Goal: Check status: Check status

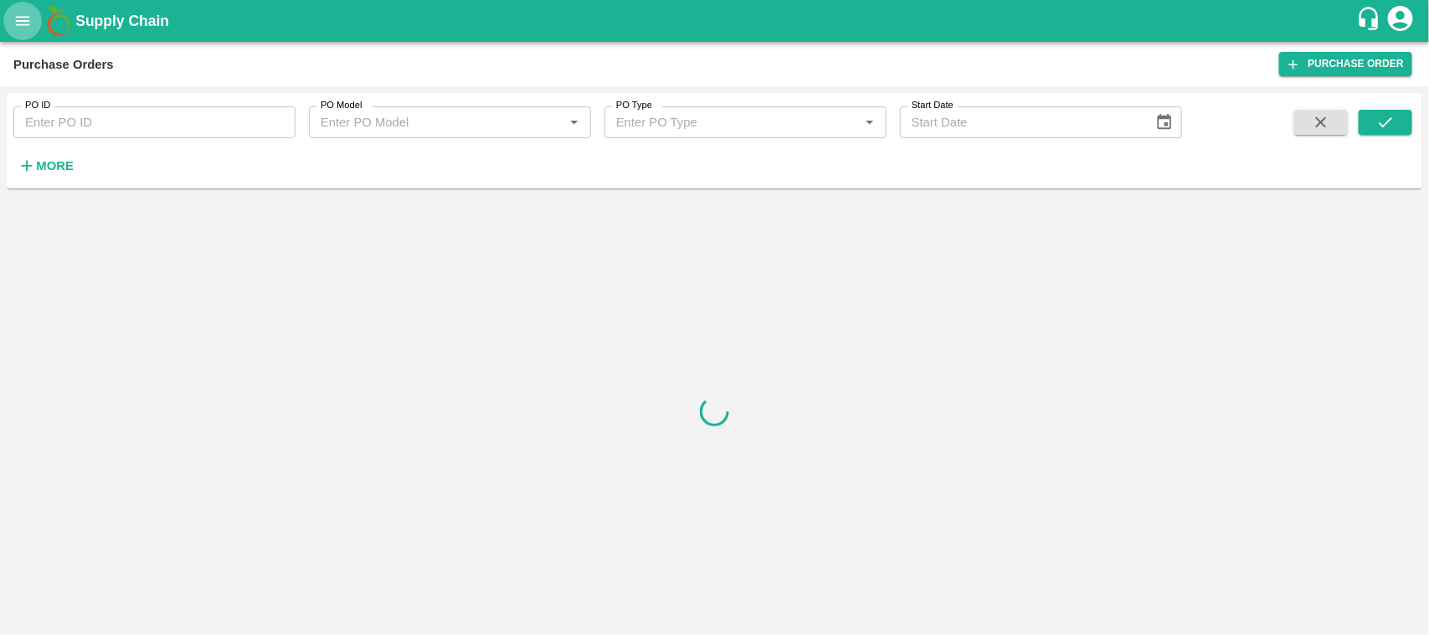
click at [23, 23] on icon "open drawer" at bounding box center [23, 20] width 14 height 9
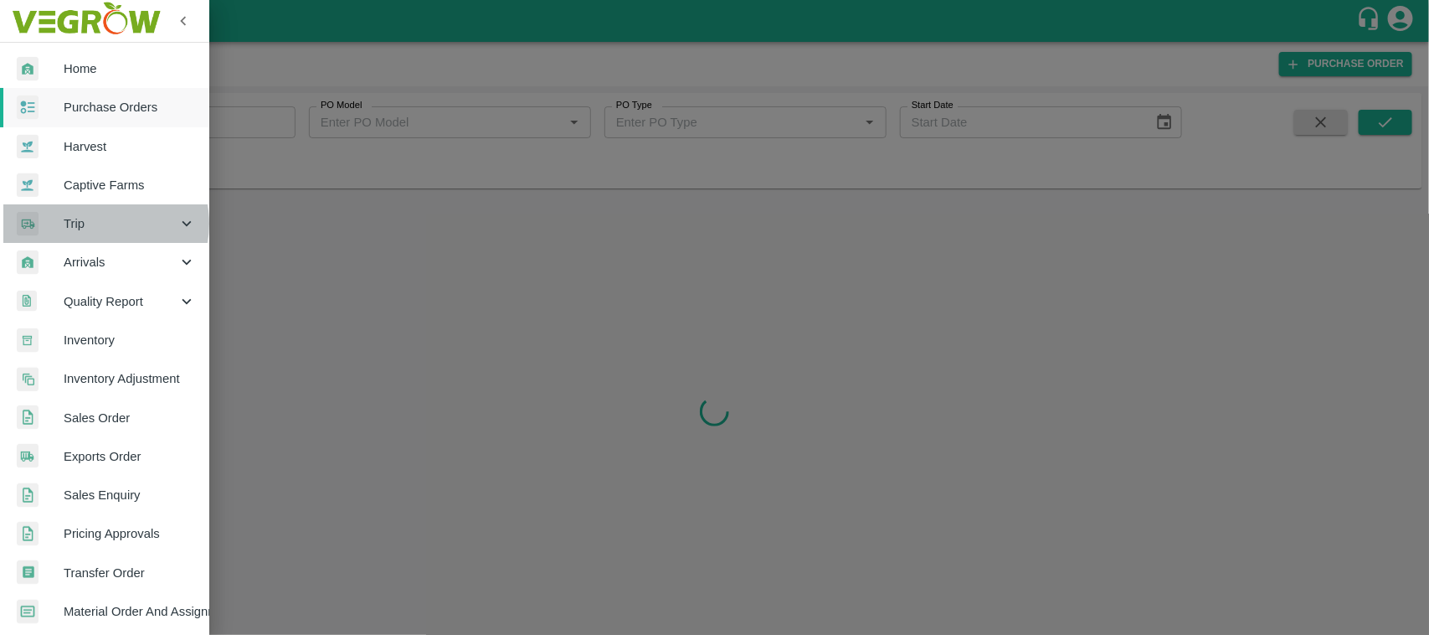
click at [99, 224] on span "Trip" at bounding box center [121, 223] width 114 height 18
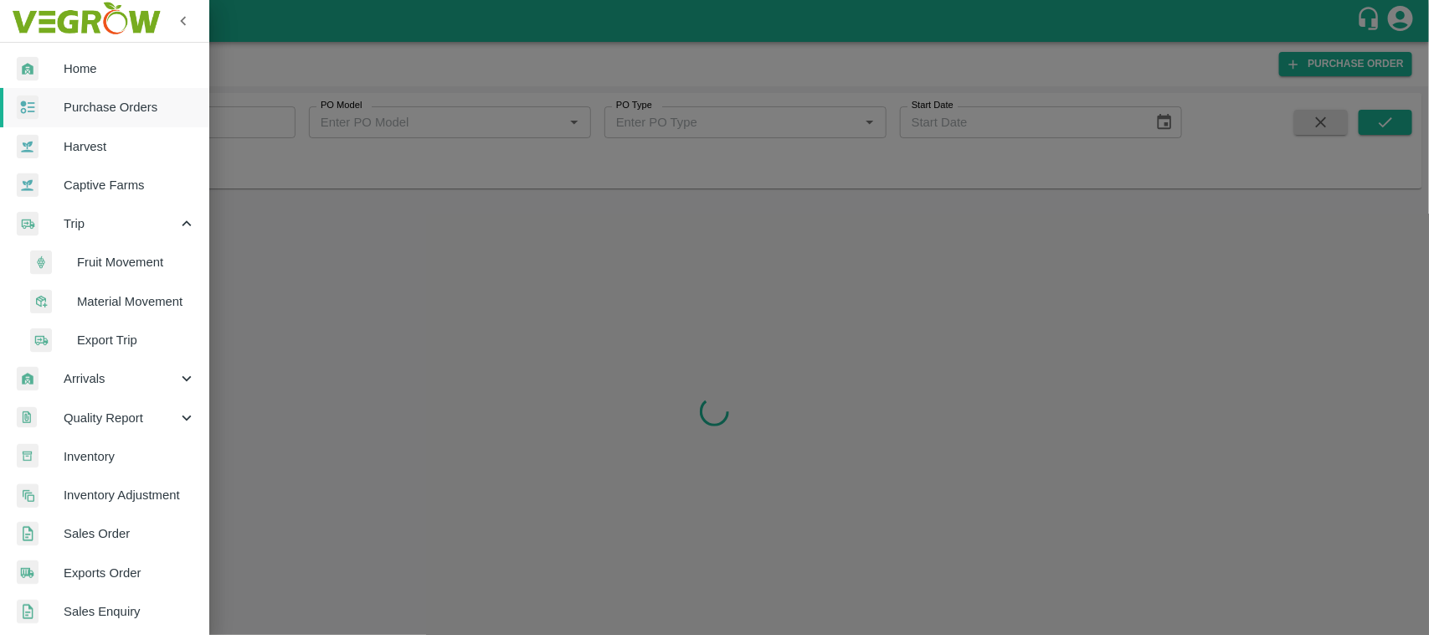
click at [99, 260] on span "Fruit Movement" at bounding box center [136, 262] width 119 height 18
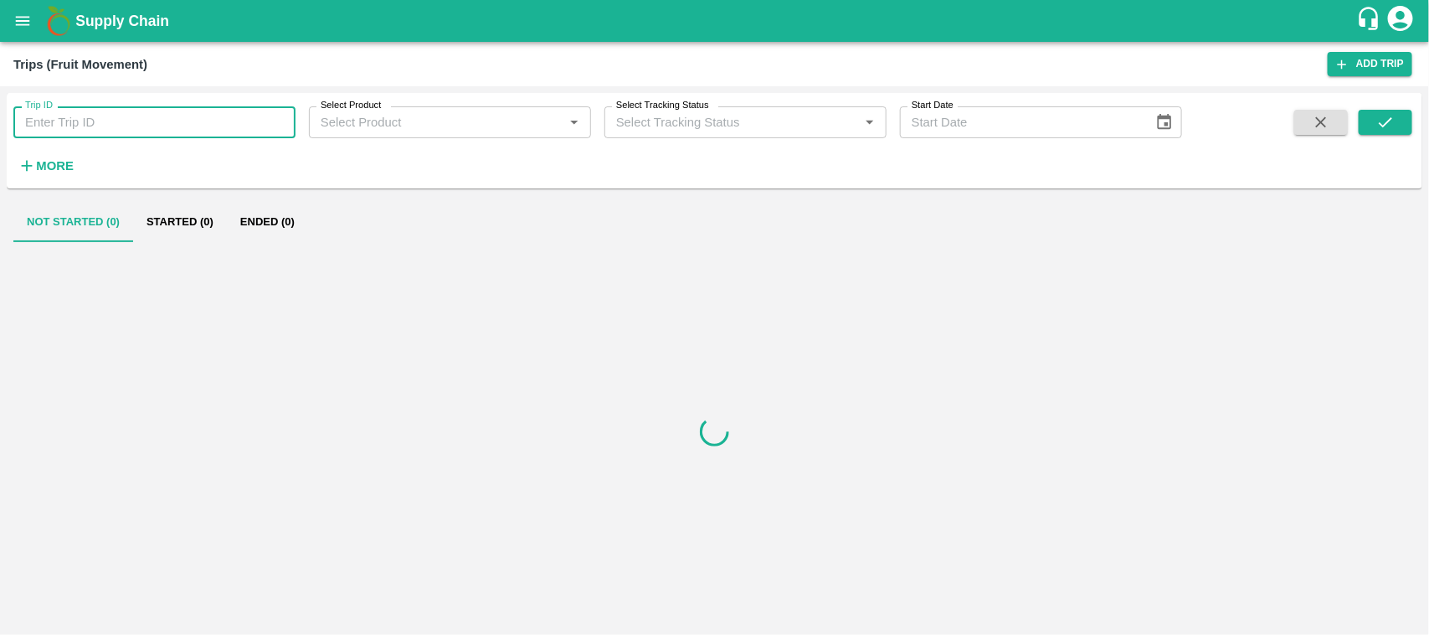
click at [76, 126] on input "Trip ID" at bounding box center [154, 122] width 282 height 32
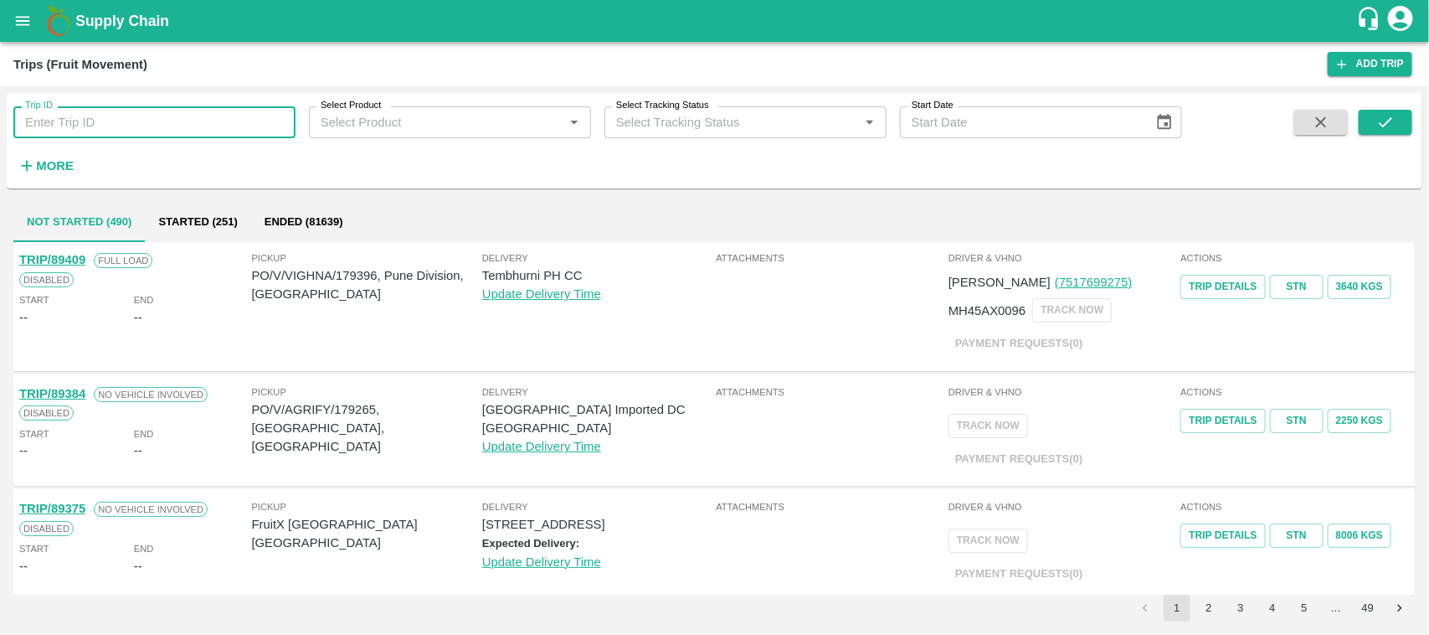
paste input "87902"
click at [76, 126] on input "87902" at bounding box center [154, 122] width 282 height 32
type input "87902"
click at [1401, 128] on button "submit" at bounding box center [1386, 122] width 54 height 25
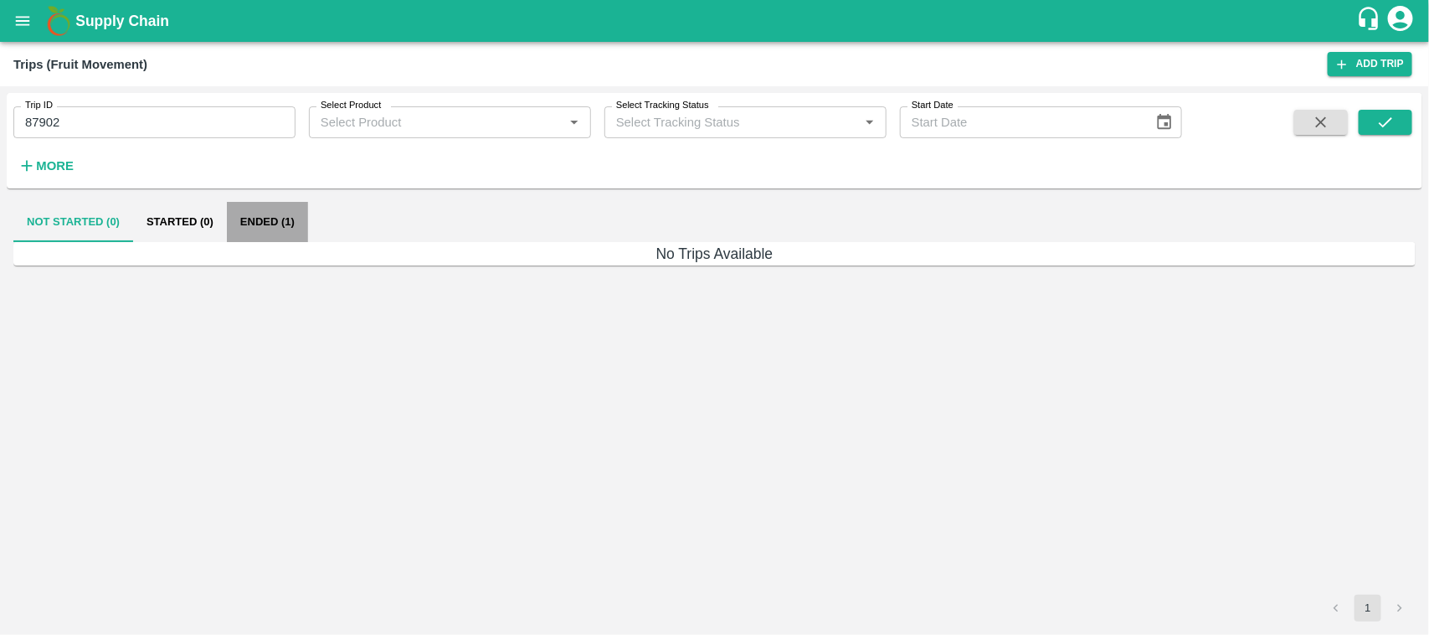
click at [257, 222] on button "Ended (1)" at bounding box center [267, 222] width 81 height 40
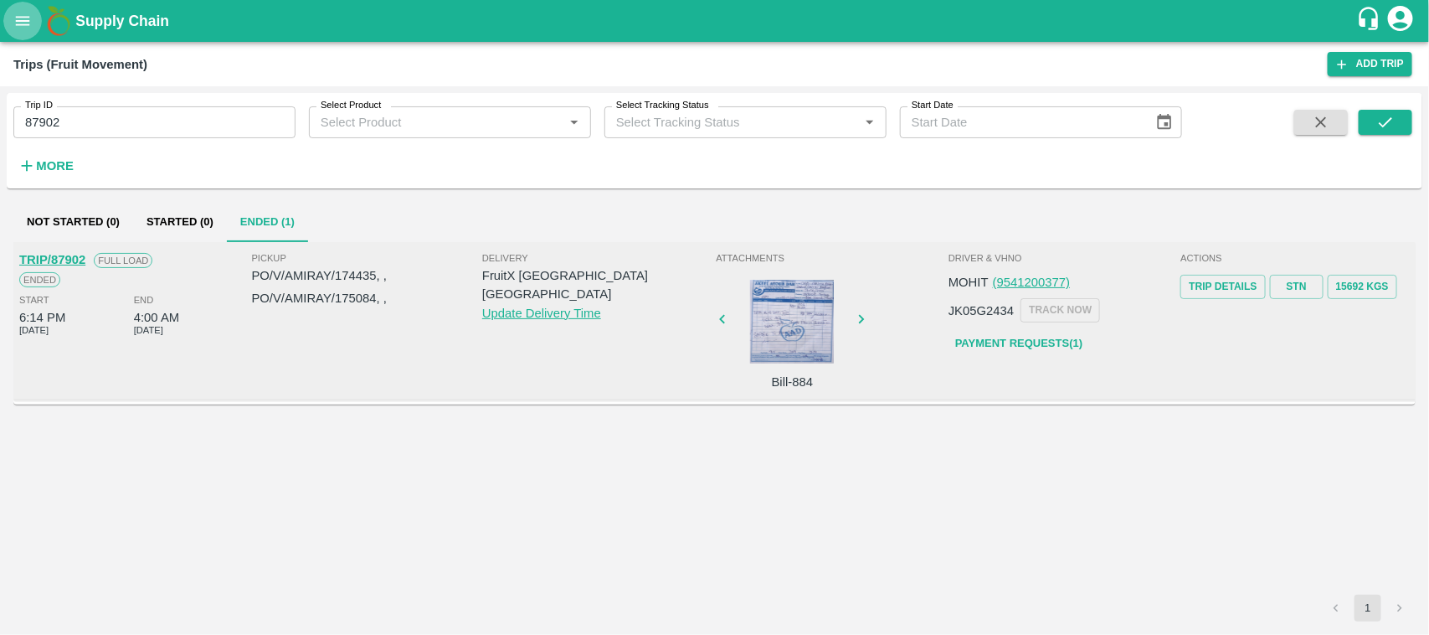
click at [21, 12] on icon "open drawer" at bounding box center [22, 21] width 18 height 18
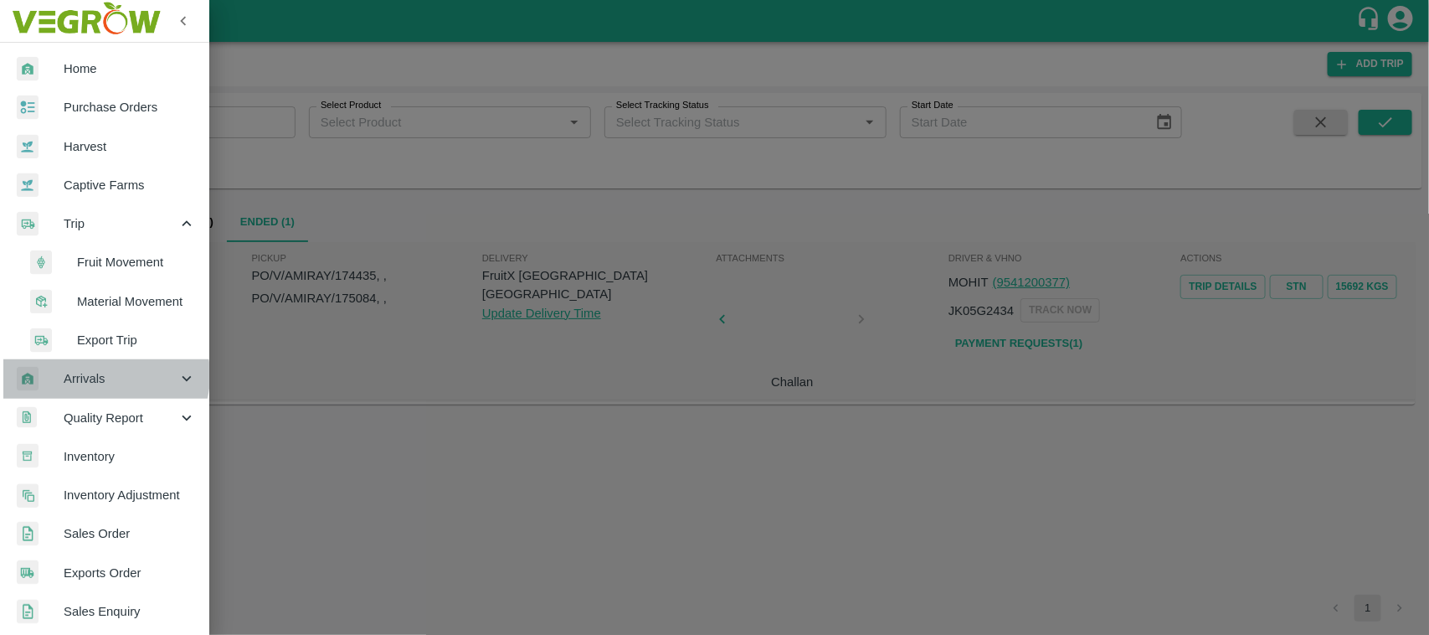
click at [105, 375] on span "Arrivals" at bounding box center [121, 378] width 114 height 18
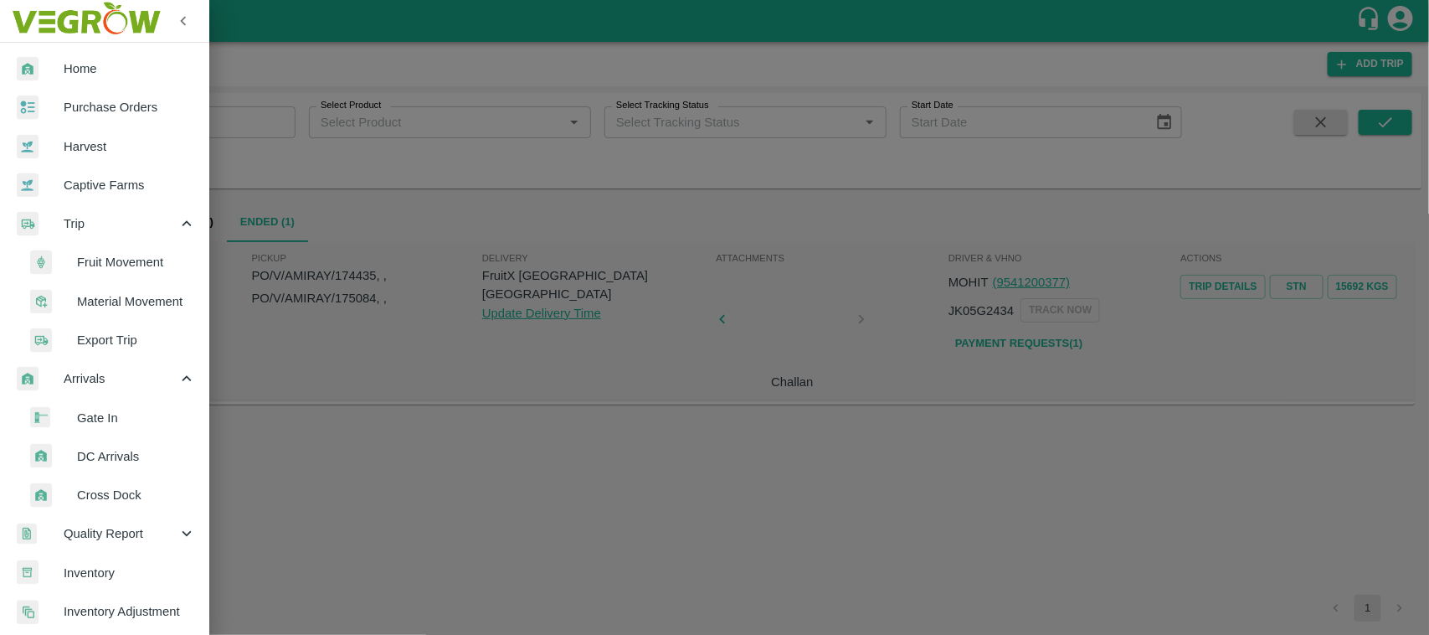
click at [109, 465] on span "DC Arrivals" at bounding box center [136, 456] width 119 height 18
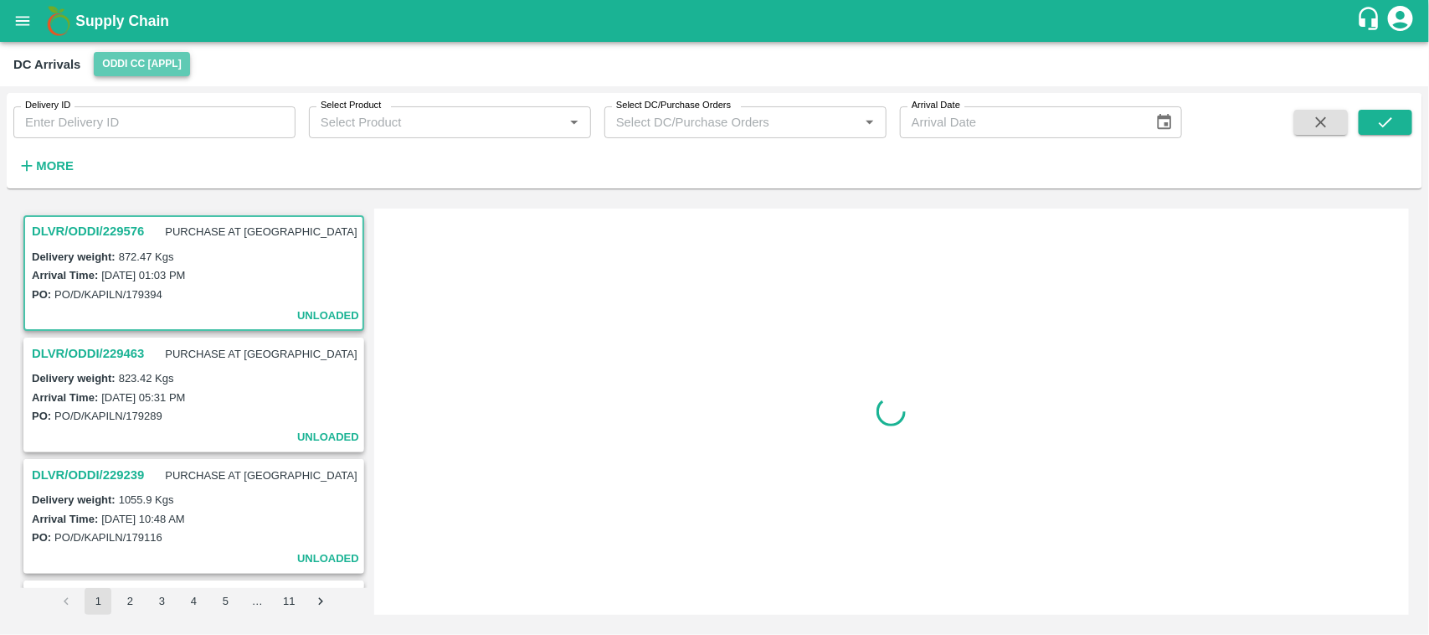
click at [165, 57] on button "Oddi CC [APPL]" at bounding box center [142, 64] width 96 height 24
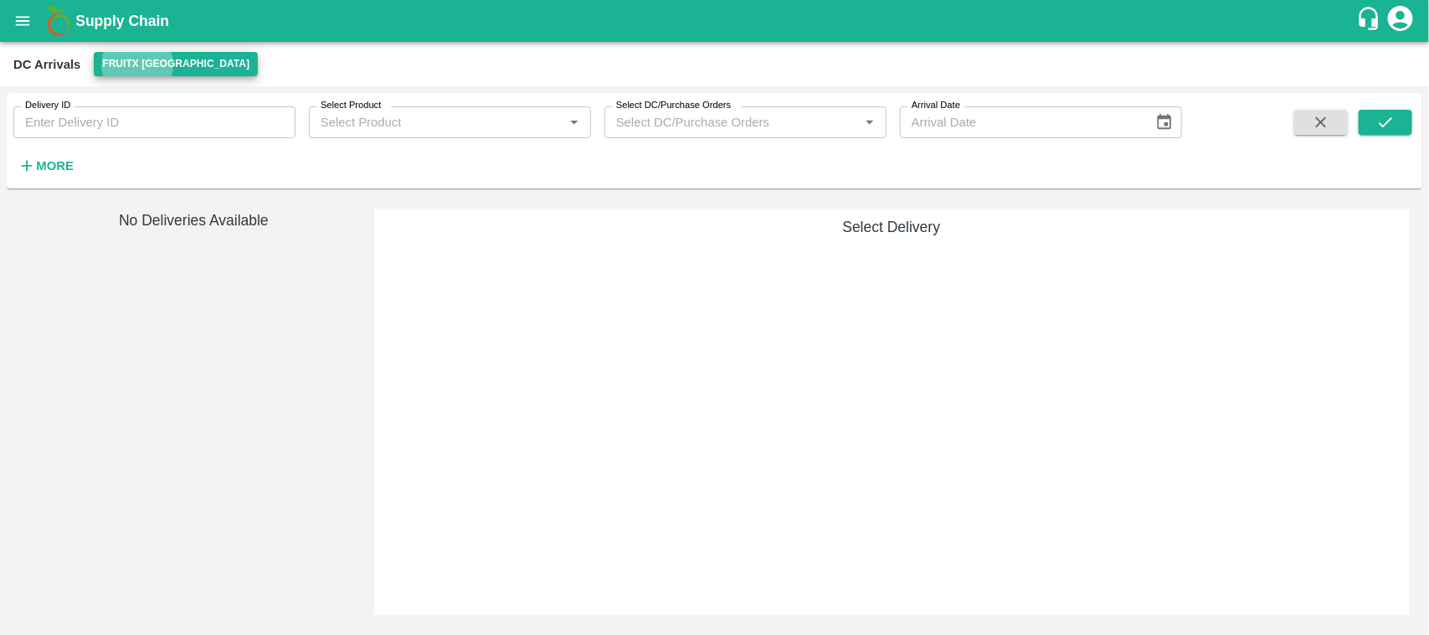
click at [165, 57] on button "FruitX [GEOGRAPHIC_DATA]" at bounding box center [176, 64] width 164 height 24
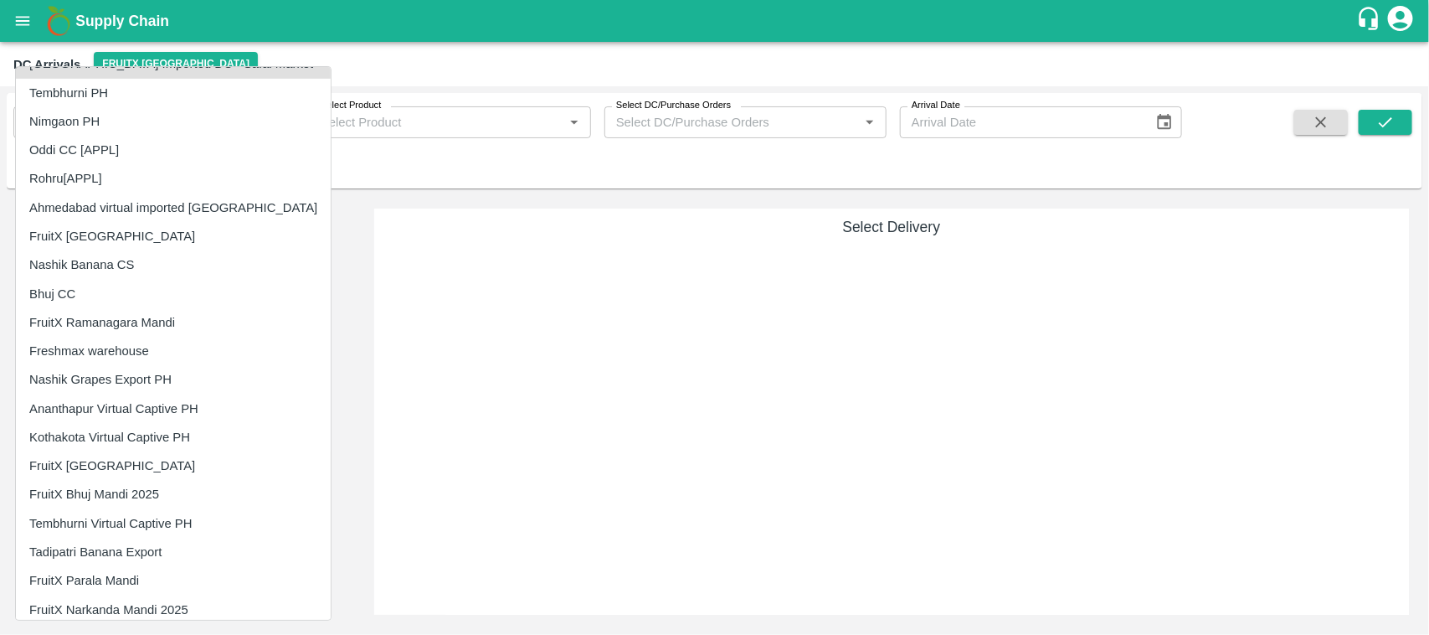
scroll to position [378, 0]
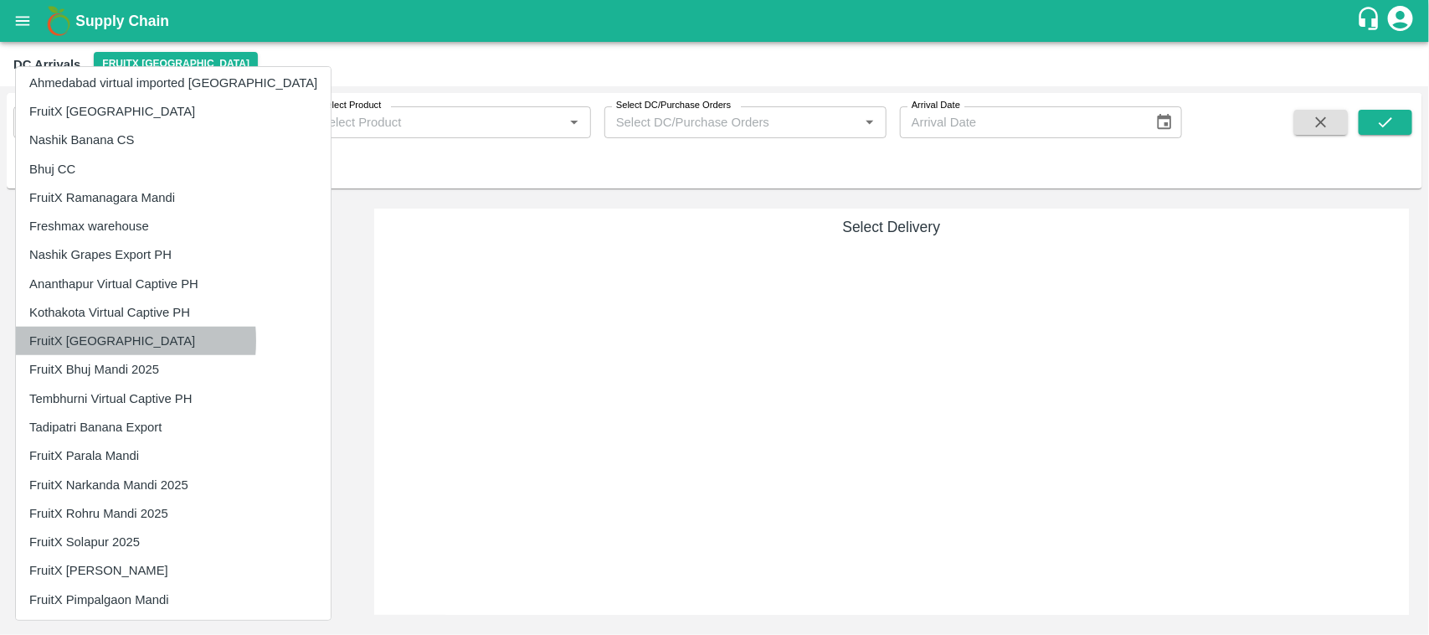
click at [85, 341] on li "FruitX [GEOGRAPHIC_DATA]" at bounding box center [173, 341] width 315 height 28
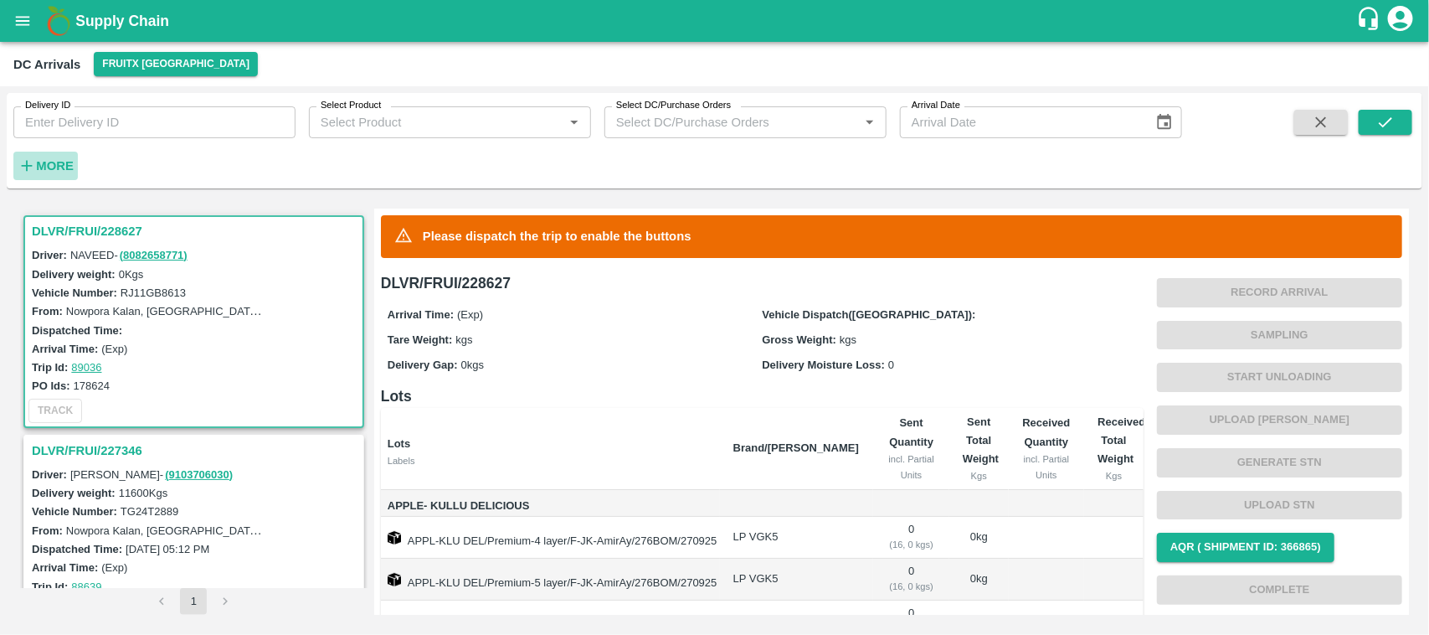
click at [43, 166] on strong "More" at bounding box center [55, 165] width 38 height 13
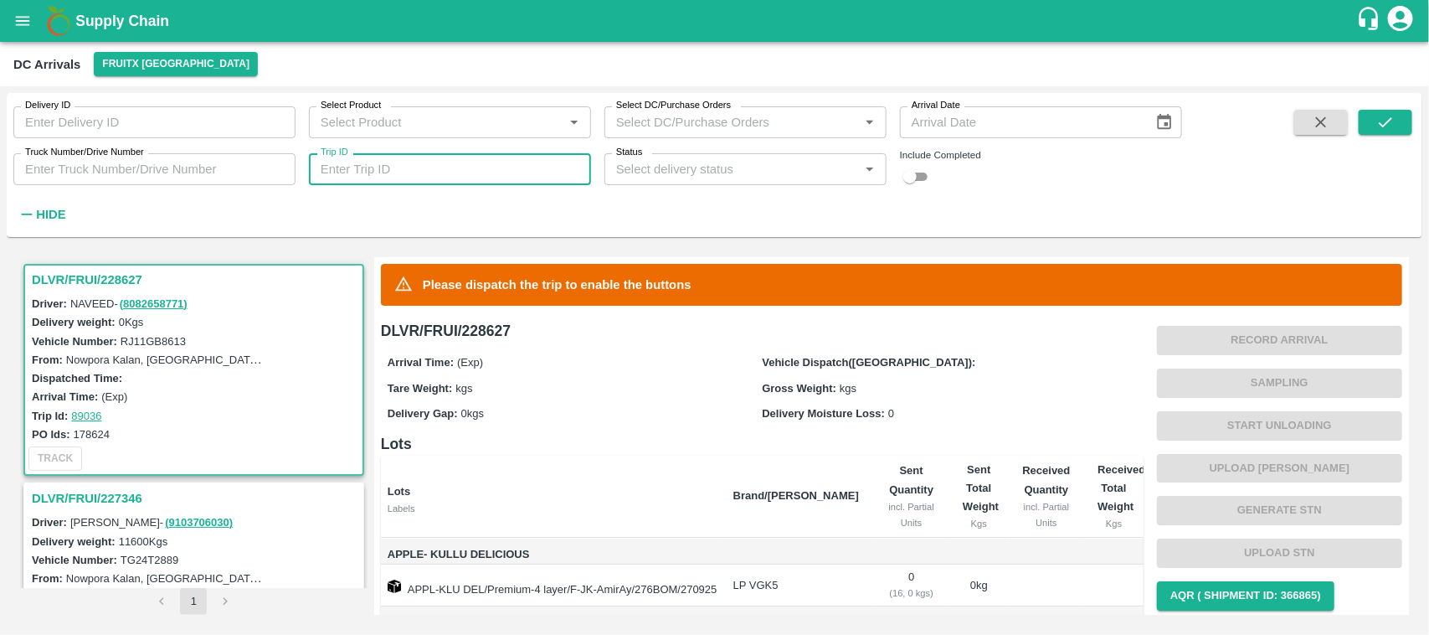
click at [444, 172] on input "Trip ID" at bounding box center [450, 169] width 282 height 32
paste input "87902"
type input "87902"
click at [925, 181] on input "checkbox" at bounding box center [910, 177] width 60 height 20
checkbox input "true"
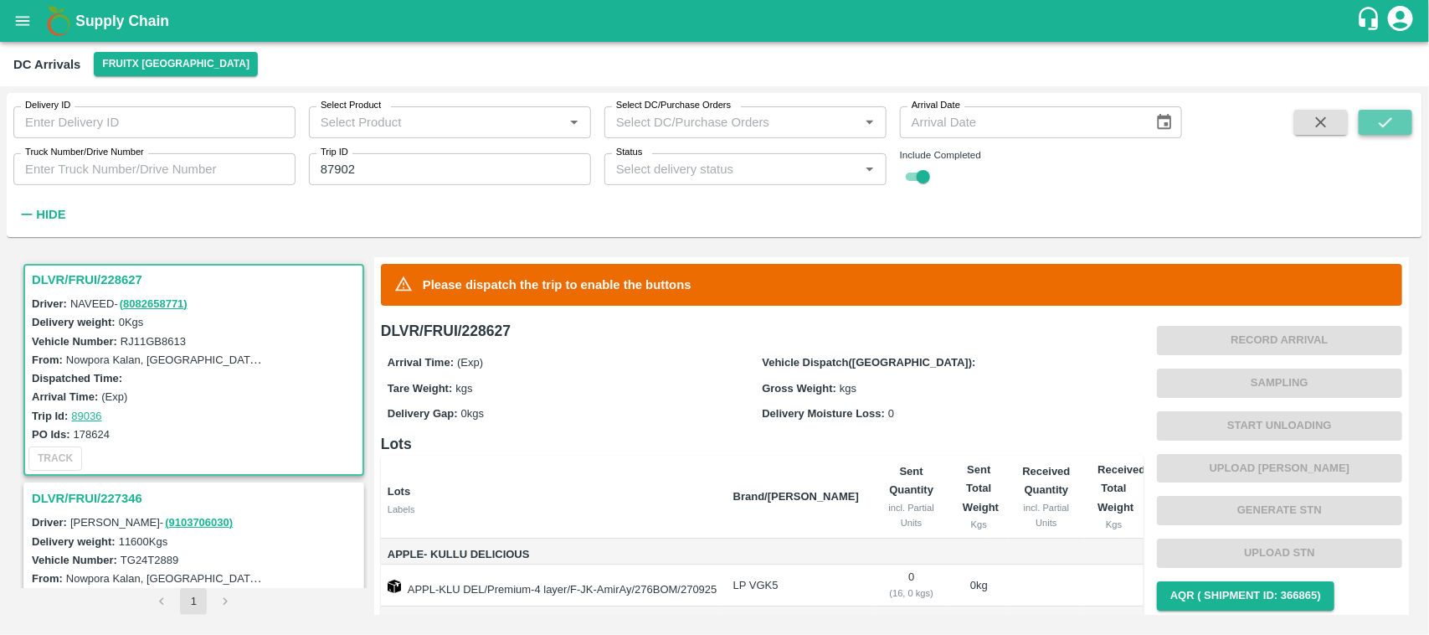
click at [1395, 120] on icon "submit" at bounding box center [1386, 122] width 18 height 18
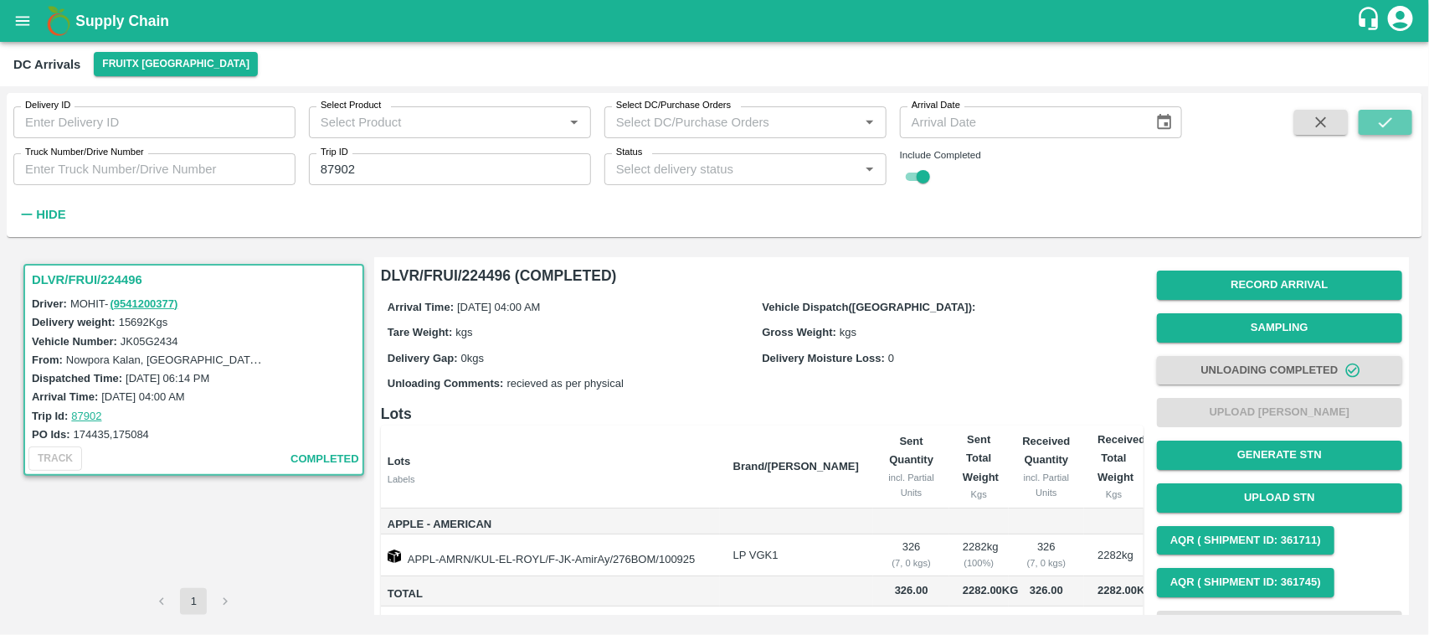
click at [1395, 120] on icon "submit" at bounding box center [1386, 122] width 18 height 18
drag, startPoint x: 160, startPoint y: 434, endPoint x: 114, endPoint y: 435, distance: 46.1
click at [114, 435] on div "PO Ids: 174435,175084" at bounding box center [196, 434] width 329 height 18
copy label "175084"
click at [3, 22] on button "open drawer" at bounding box center [22, 21] width 39 height 39
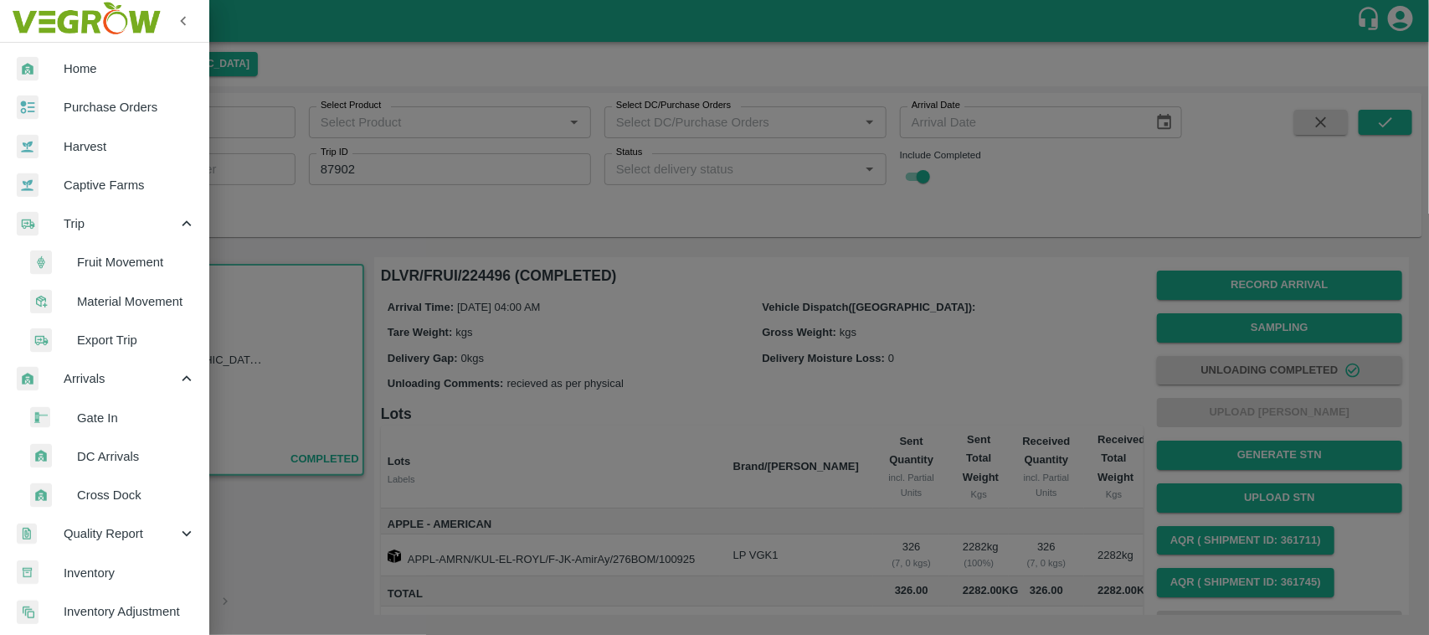
click at [90, 269] on span "Fruit Movement" at bounding box center [136, 262] width 119 height 18
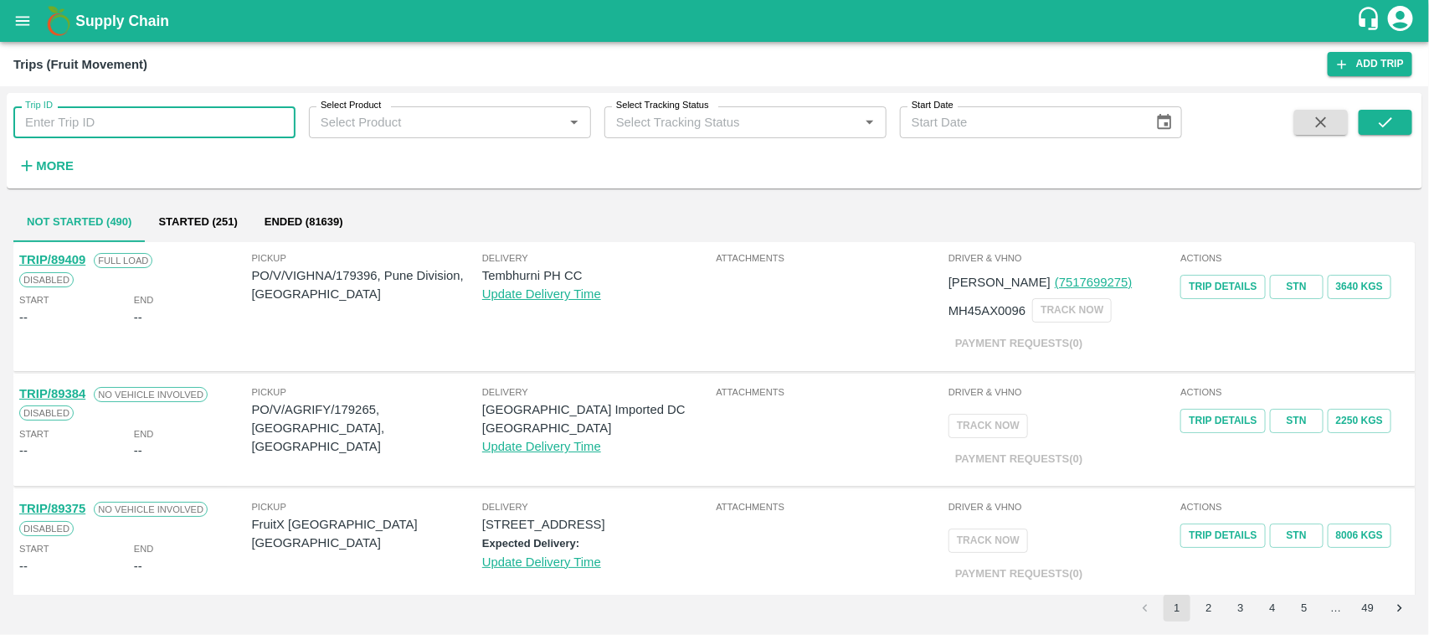
click at [109, 122] on input "Trip ID" at bounding box center [154, 122] width 282 height 32
paste input "175084"
click at [109, 122] on input "175084" at bounding box center [154, 122] width 282 height 32
click at [1401, 128] on button "submit" at bounding box center [1386, 122] width 54 height 25
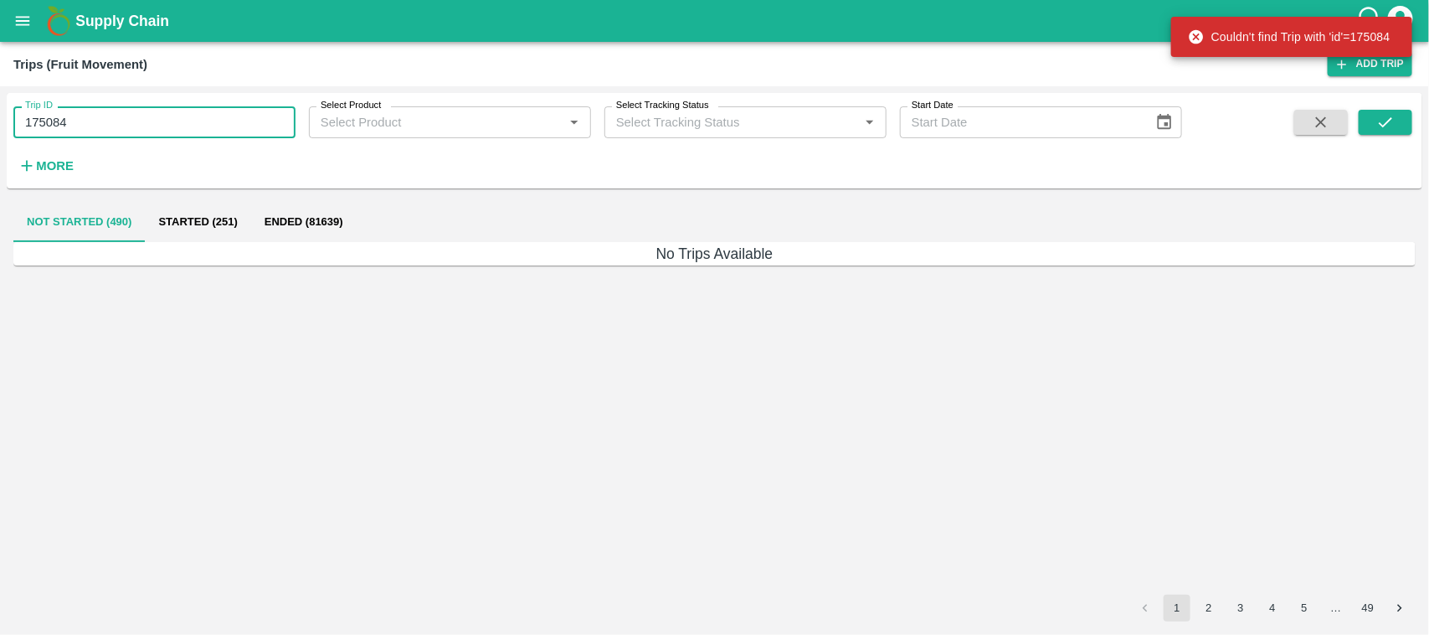
drag, startPoint x: 72, startPoint y: 111, endPoint x: 0, endPoint y: 136, distance: 76.3
click at [0, 136] on div "Trip ID 175084 Trip ID Select Product Select Product   * Select Tracking Status…" at bounding box center [714, 360] width 1429 height 548
type input "175084"
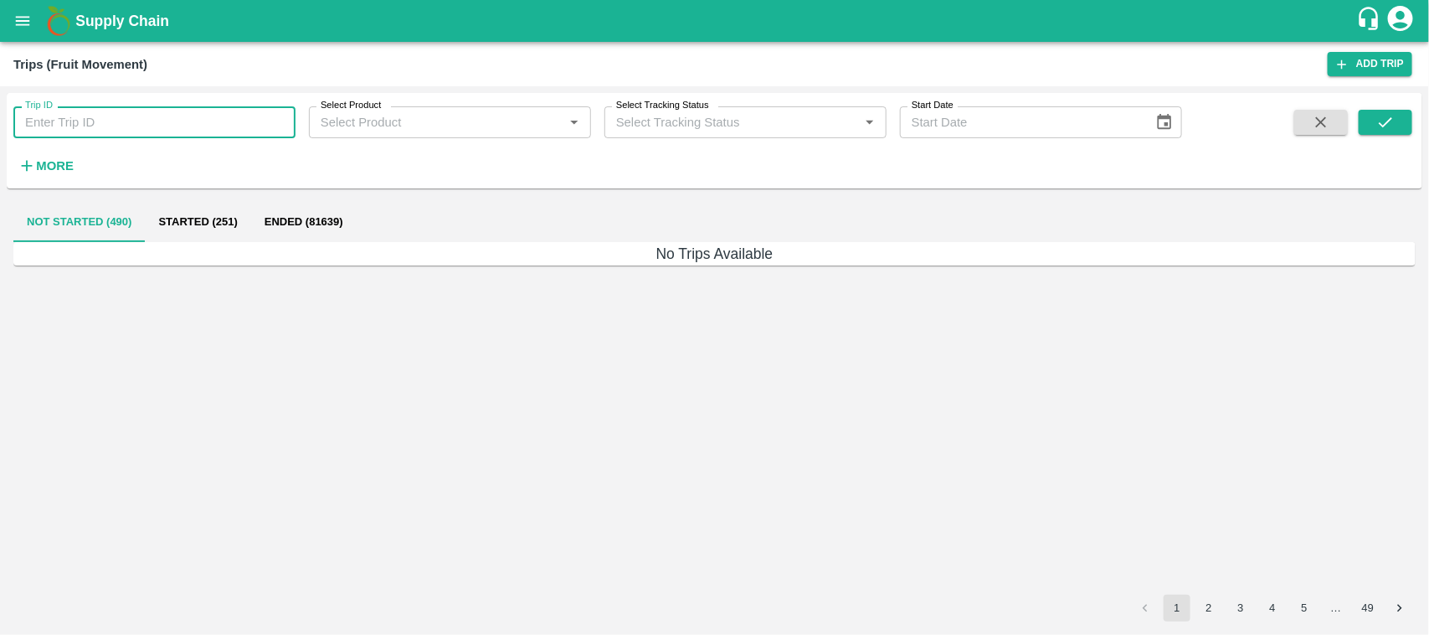
paste input "text"
type input "87902"
click at [1407, 123] on button "submit" at bounding box center [1386, 122] width 54 height 25
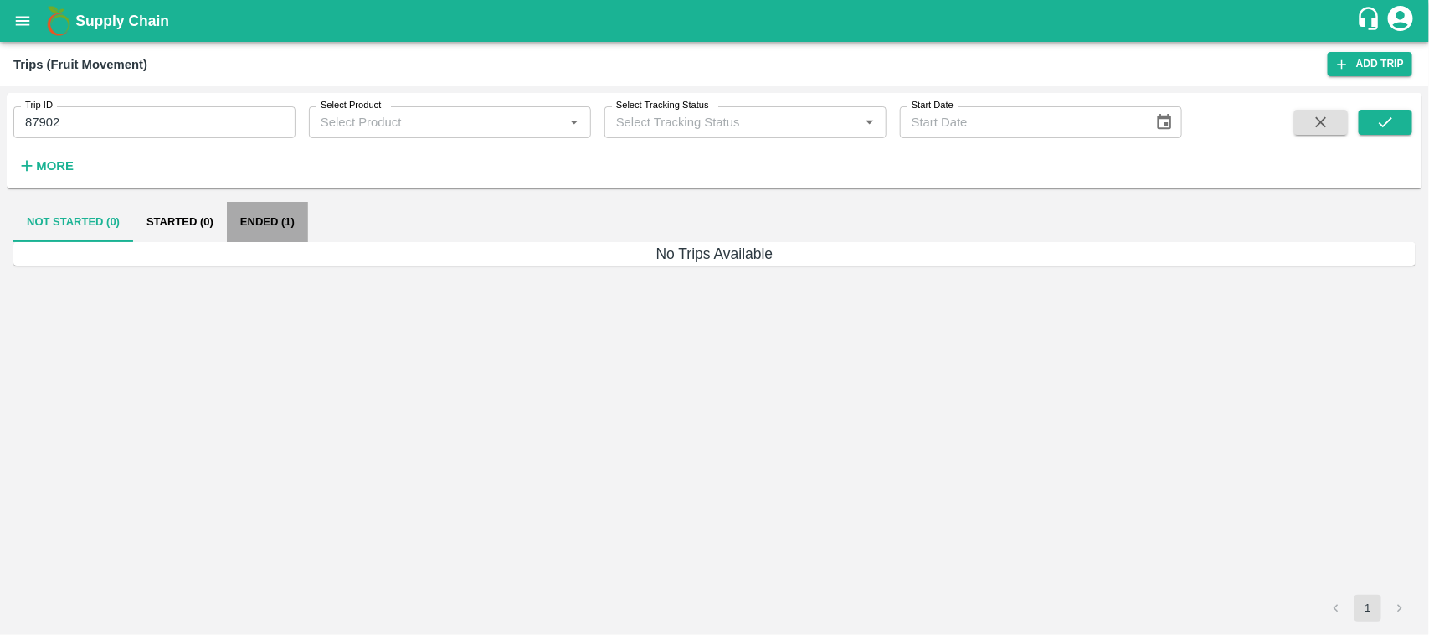
click at [261, 203] on button "Ended (1)" at bounding box center [267, 222] width 81 height 40
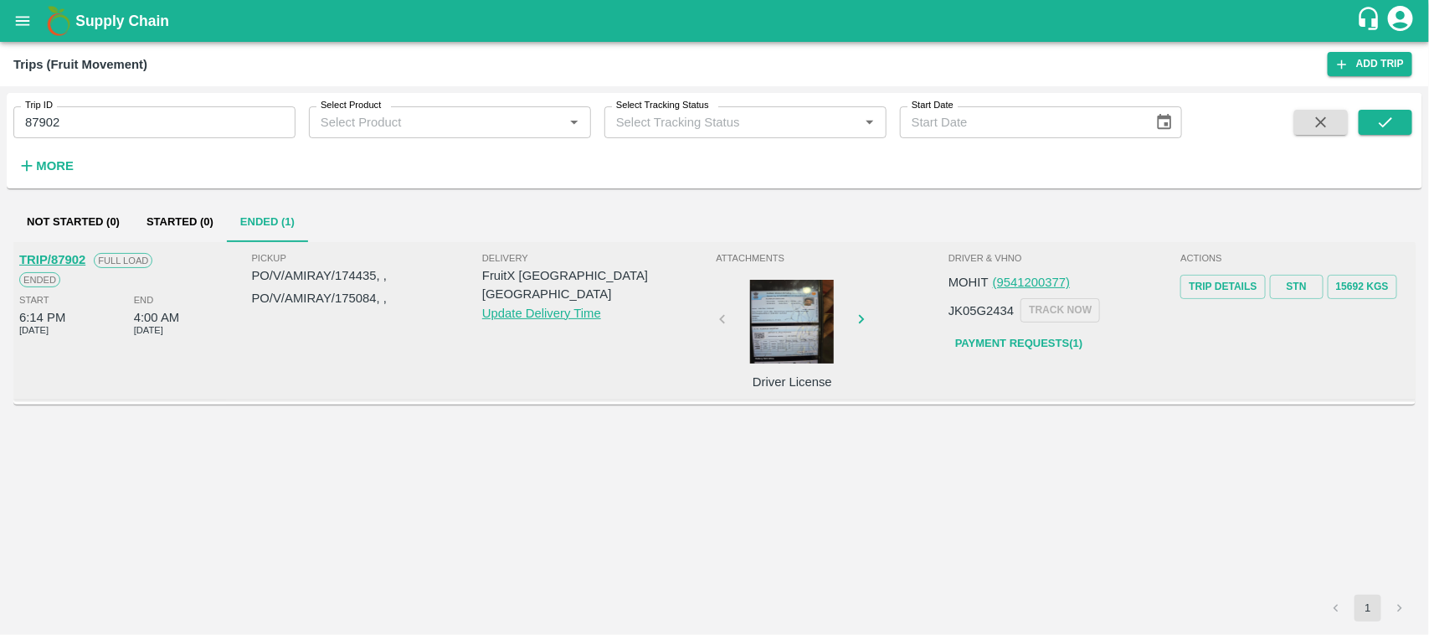
click at [71, 261] on link "TRIP/87902" at bounding box center [52, 259] width 66 height 13
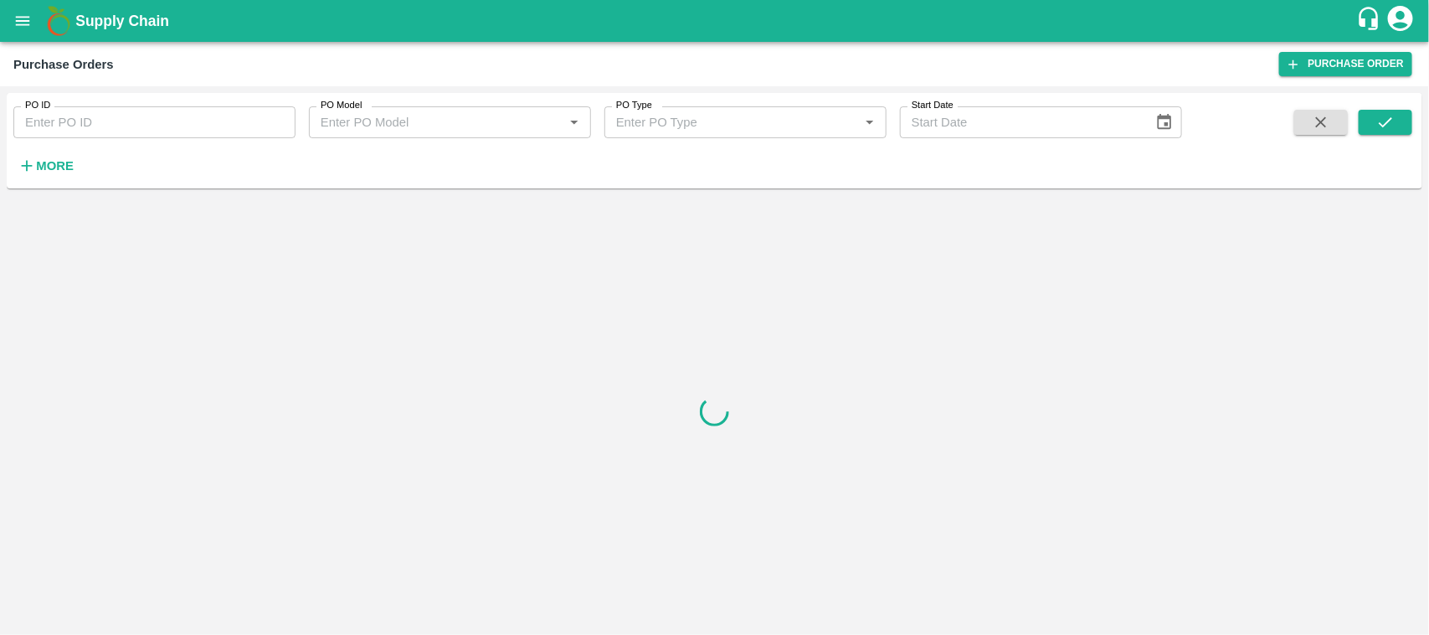
click at [63, 120] on input "PO ID" at bounding box center [154, 122] width 282 height 32
paste input "175084"
click at [63, 120] on input "175084" at bounding box center [154, 122] width 282 height 32
type input "175084"
click at [1405, 128] on button "submit" at bounding box center [1386, 122] width 54 height 25
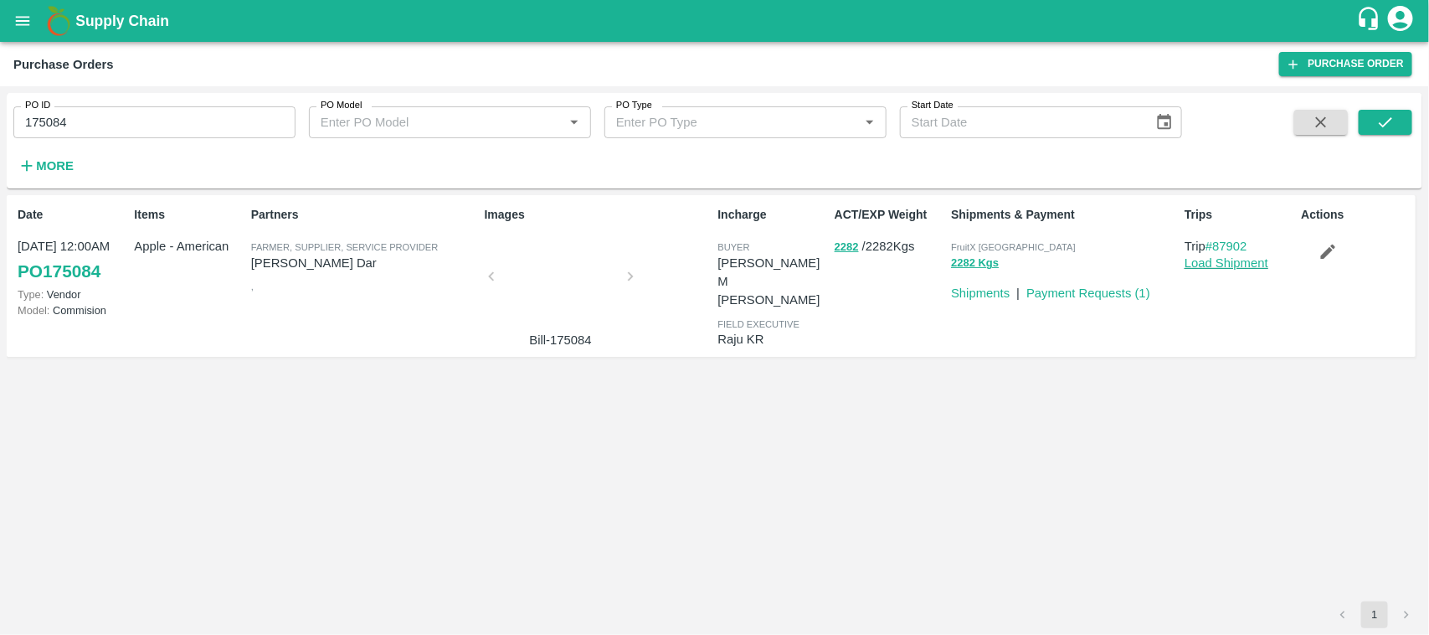
click at [1223, 264] on link "Load Shipment" at bounding box center [1227, 262] width 84 height 13
click at [18, 14] on icon "open drawer" at bounding box center [22, 21] width 18 height 18
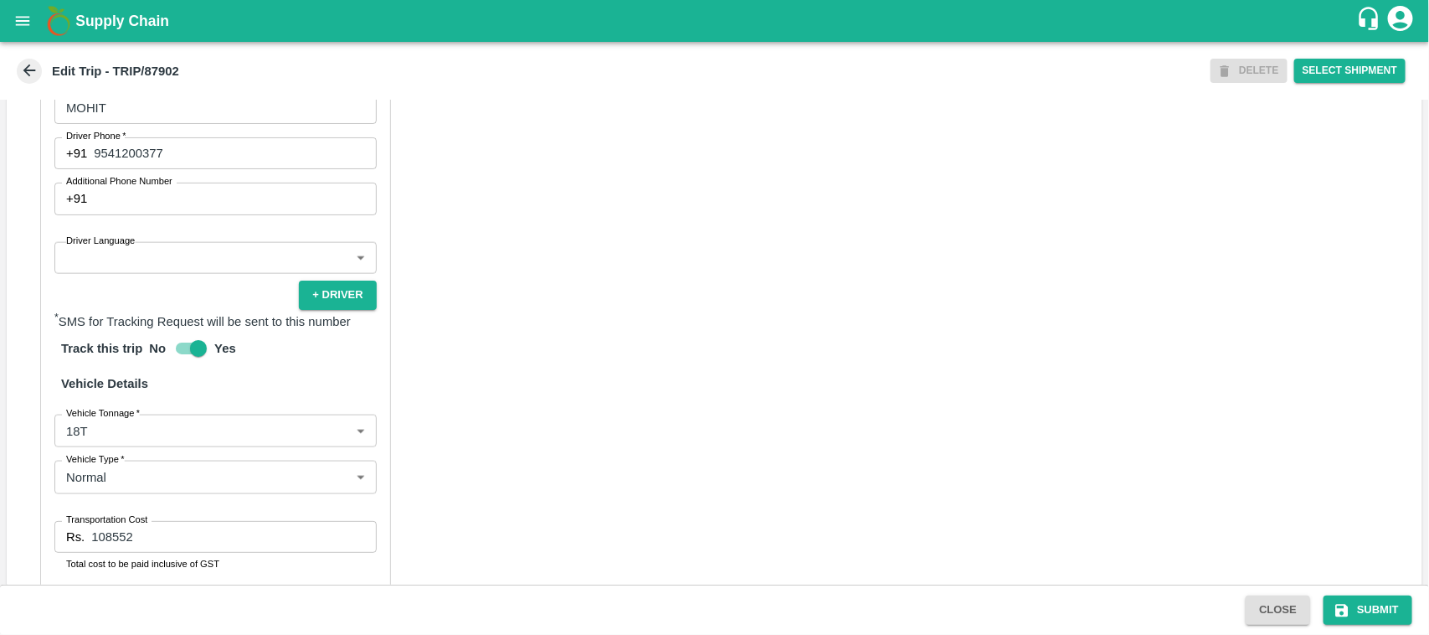
scroll to position [1094, 0]
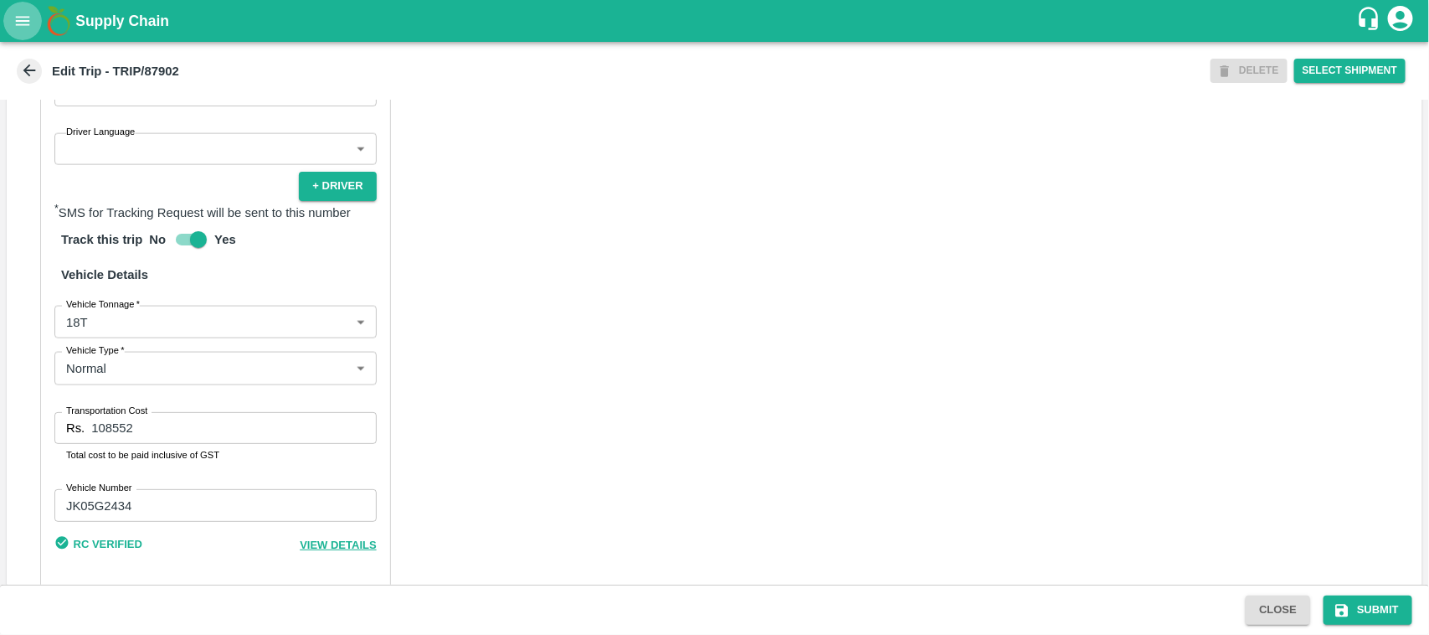
click at [29, 18] on icon "open drawer" at bounding box center [22, 21] width 18 height 18
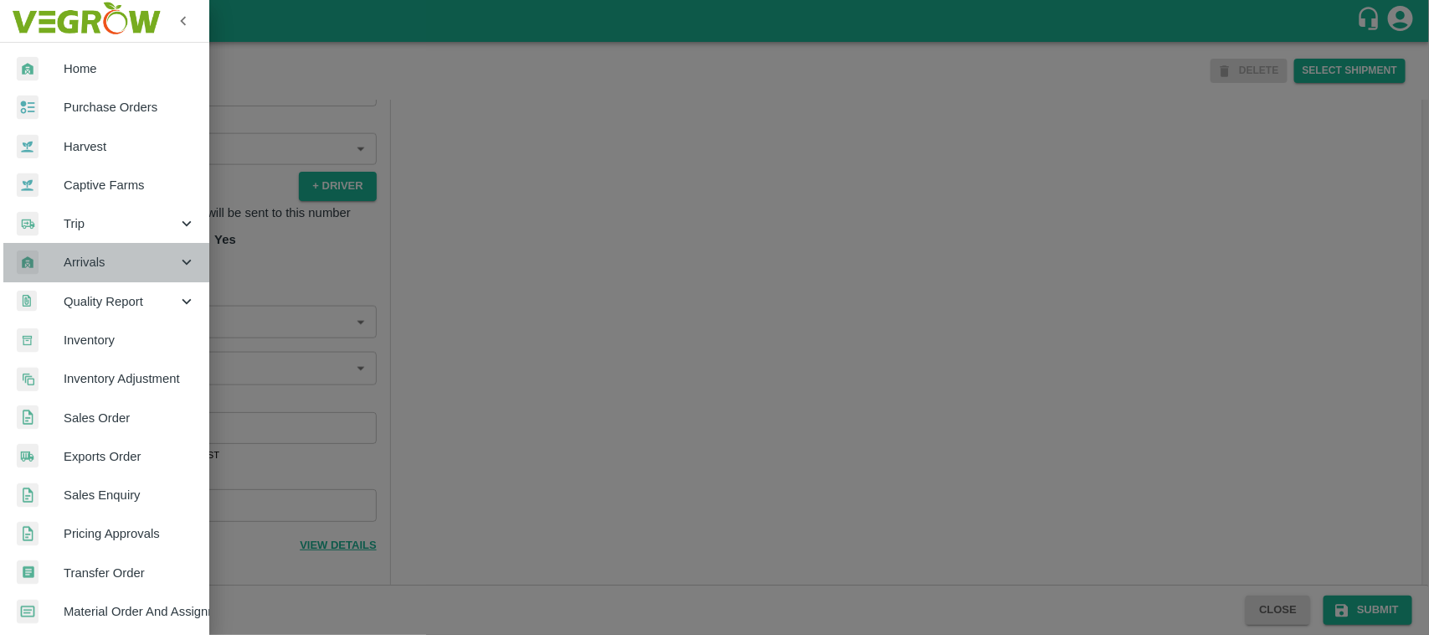
click at [119, 264] on span "Arrivals" at bounding box center [121, 262] width 114 height 18
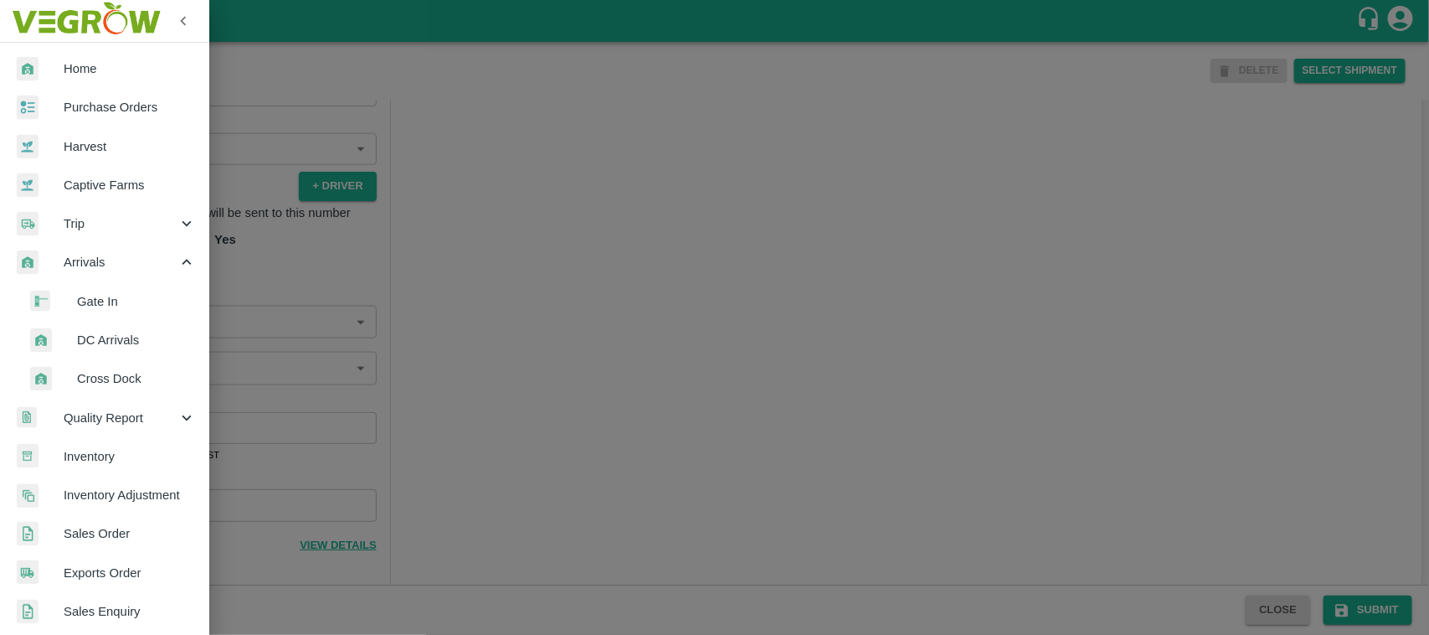
click at [110, 343] on span "DC Arrivals" at bounding box center [136, 340] width 119 height 18
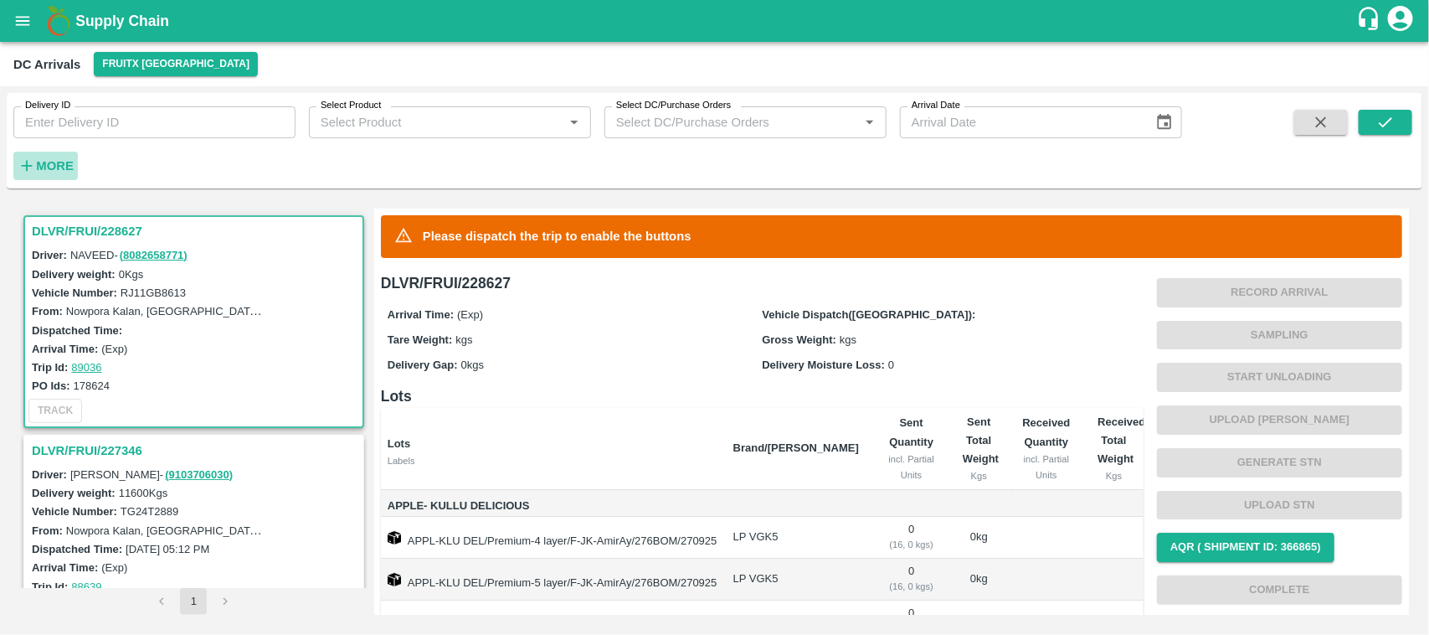
click at [57, 161] on strong "More" at bounding box center [55, 165] width 38 height 13
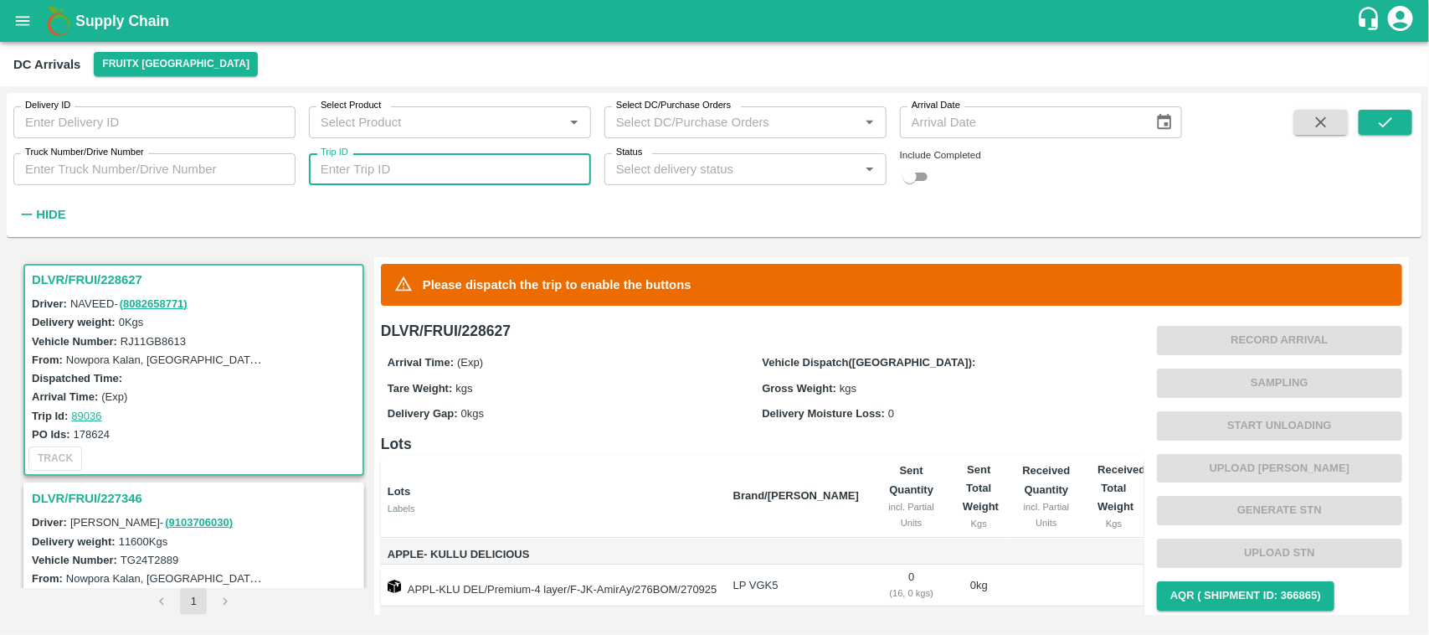
click at [473, 166] on input "Trip ID" at bounding box center [450, 169] width 282 height 32
paste input "87902"
type input "87902"
click at [1394, 121] on icon "submit" at bounding box center [1386, 122] width 18 height 18
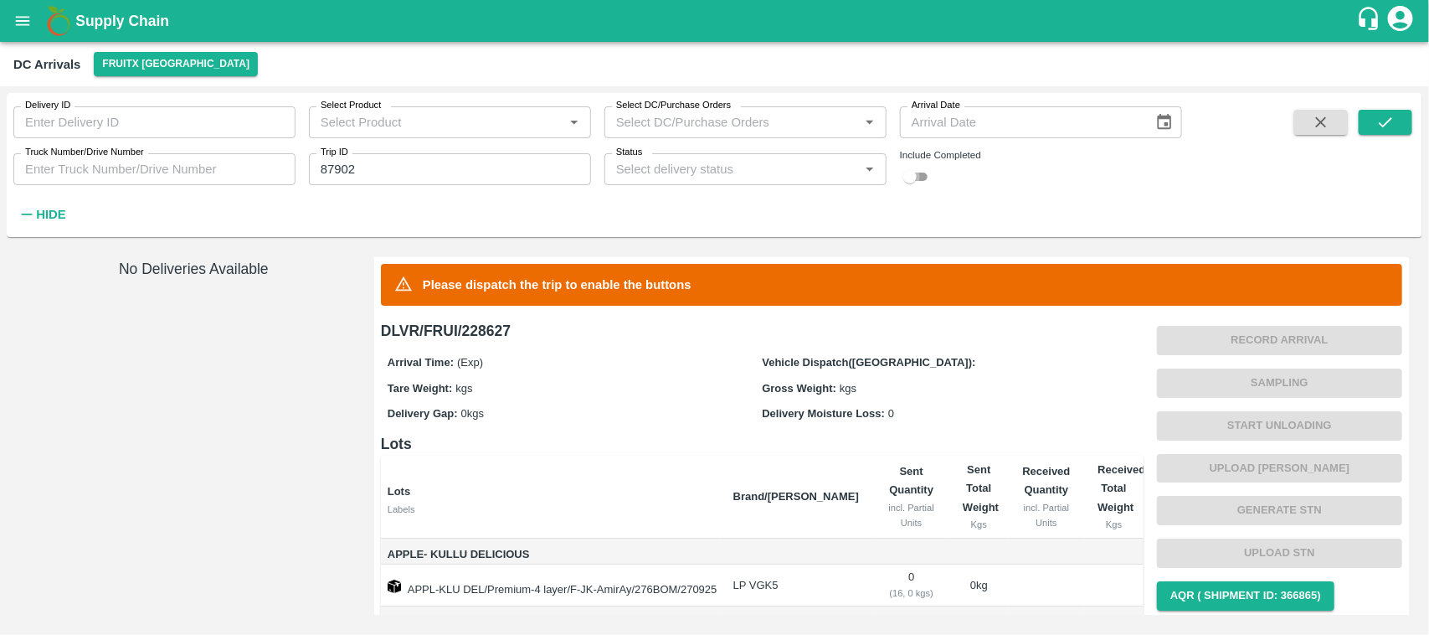
click at [917, 177] on input "checkbox" at bounding box center [910, 177] width 60 height 20
checkbox input "true"
click at [1387, 132] on button "submit" at bounding box center [1386, 122] width 54 height 25
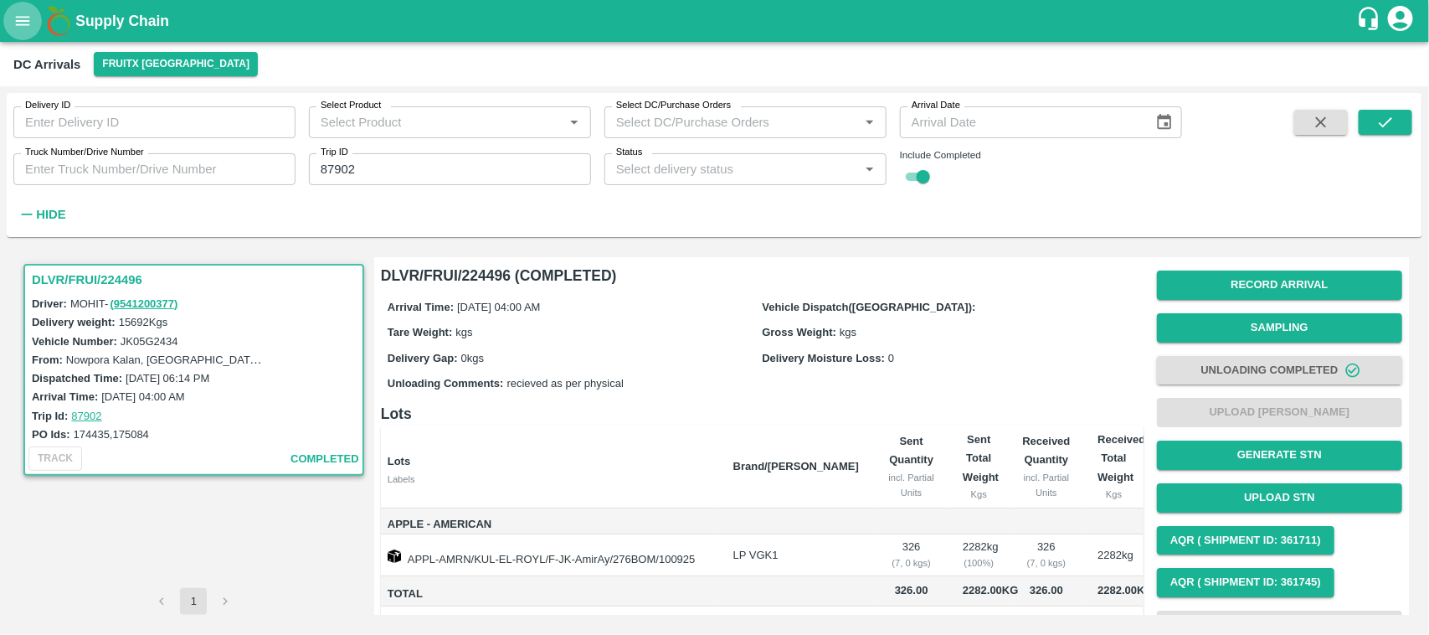
click at [30, 13] on icon "open drawer" at bounding box center [22, 21] width 18 height 18
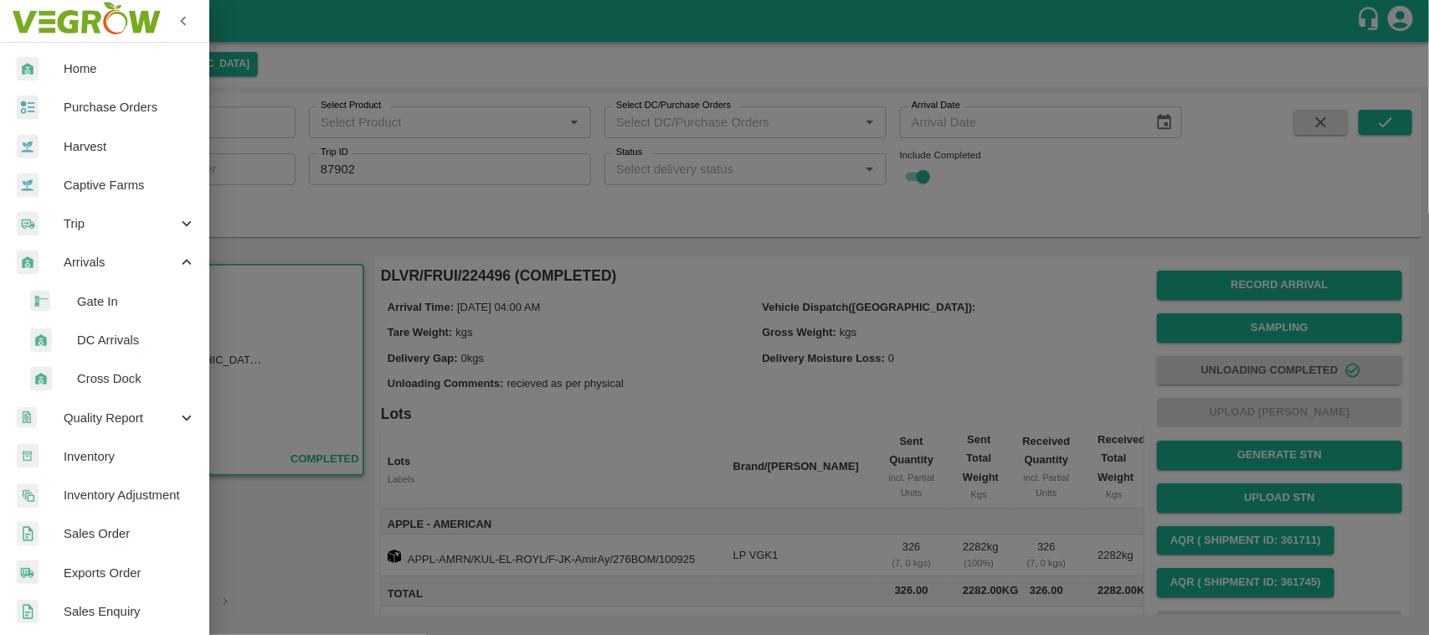
click at [96, 529] on span "Sales Order" at bounding box center [130, 533] width 132 height 18
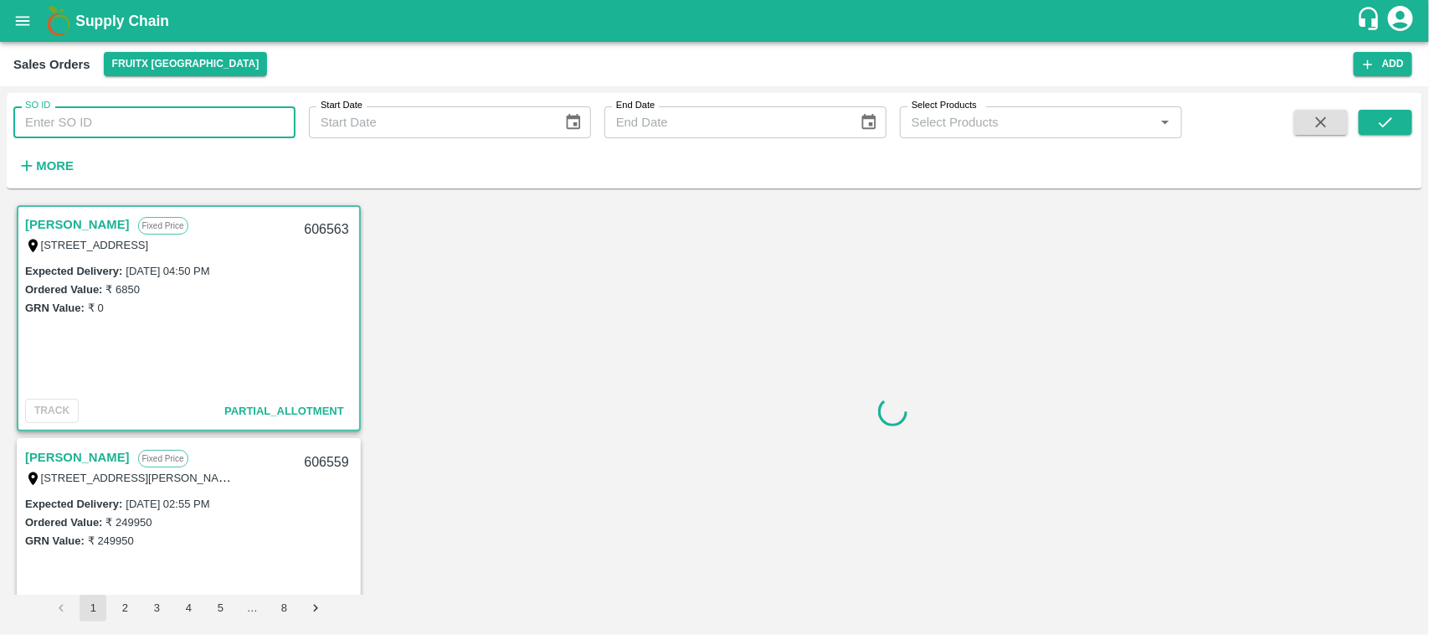
click at [76, 110] on input "SO ID" at bounding box center [154, 122] width 282 height 32
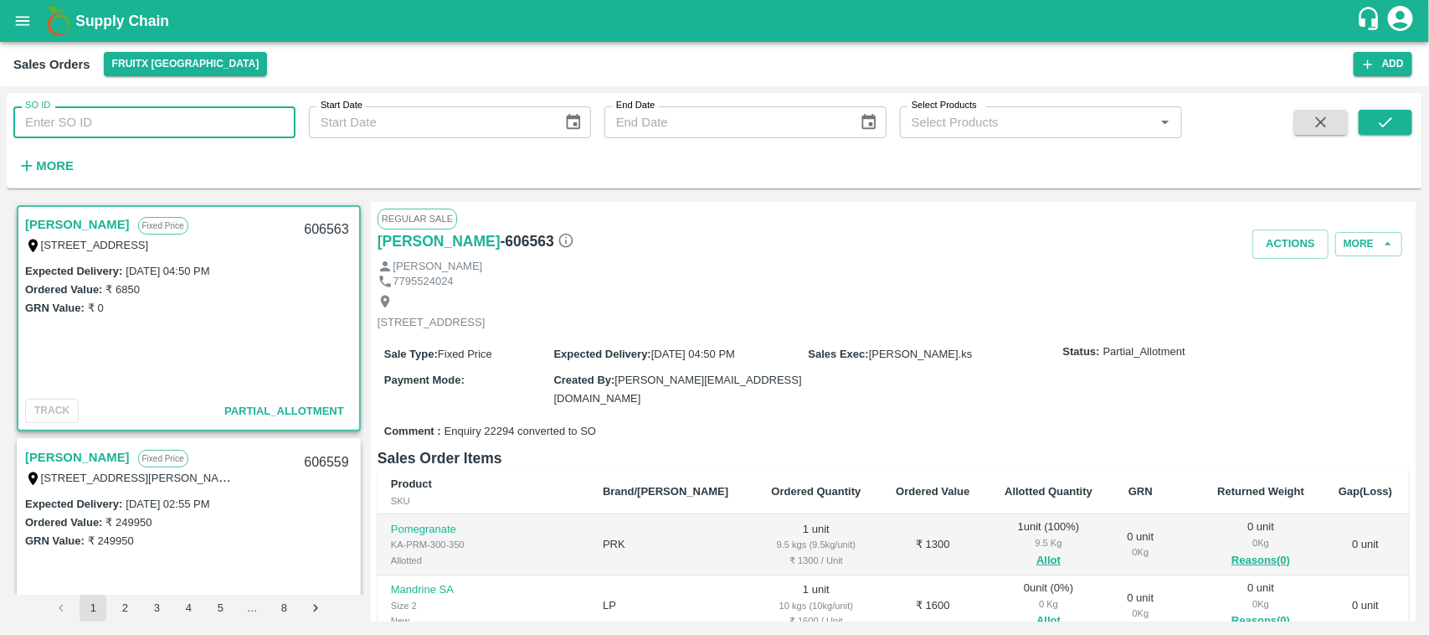
paste input "605284"
type input "605284"
click at [1384, 126] on icon "submit" at bounding box center [1385, 122] width 13 height 10
